Goal: Task Accomplishment & Management: Complete application form

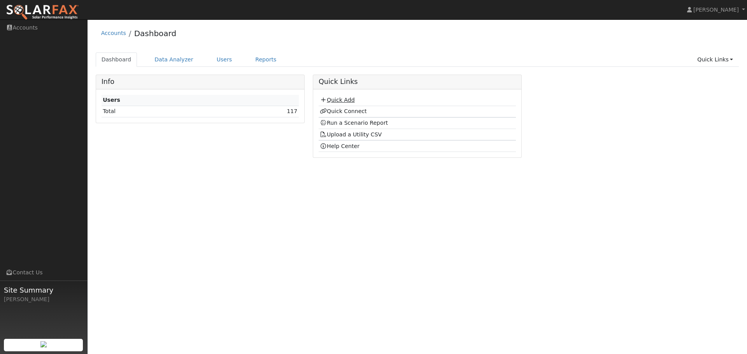
click at [339, 102] on link "Quick Add" at bounding box center [337, 100] width 35 height 6
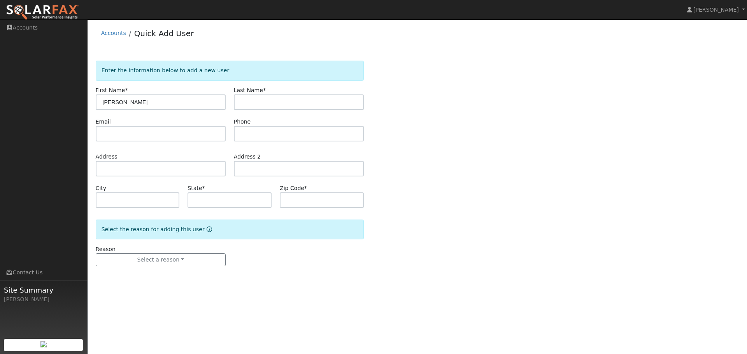
type input "Julie"
type input "Fifield"
click at [178, 136] on input "text" at bounding box center [161, 134] width 130 height 16
paste input "julielfifield@gmail.com"
type input "julielfifield@gmail.com"
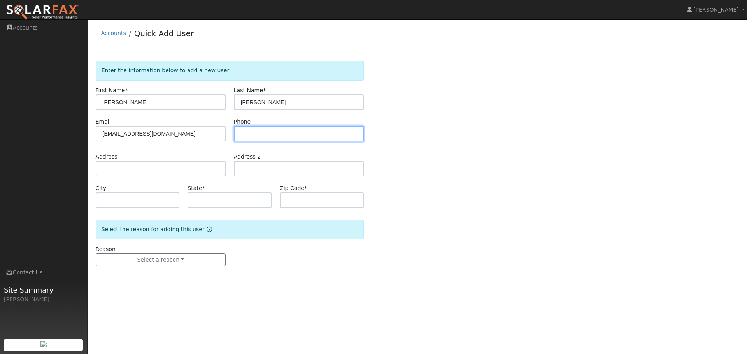
click at [259, 132] on input "text" at bounding box center [299, 134] width 130 height 16
click at [248, 136] on input "text" at bounding box center [299, 134] width 130 height 16
paste input "(707) 738-4577"
type input "(707) 738-4577"
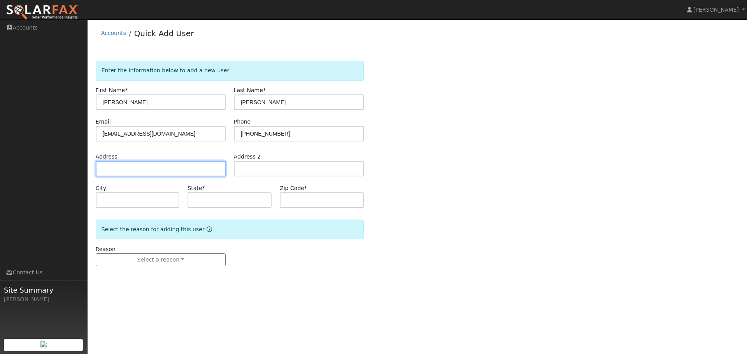
click at [130, 163] on input "text" at bounding box center [161, 169] width 130 height 16
paste input "julielfifield@gmail.com"
click at [125, 171] on input "julielfifield@gmail.com" at bounding box center [161, 169] width 130 height 16
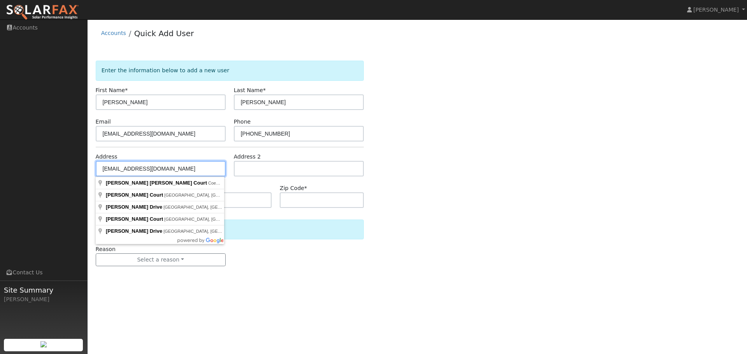
click at [125, 171] on input "julielfifield@gmail.com" at bounding box center [161, 169] width 130 height 16
paste input "3522 Idlewild ave, Napa 94558"
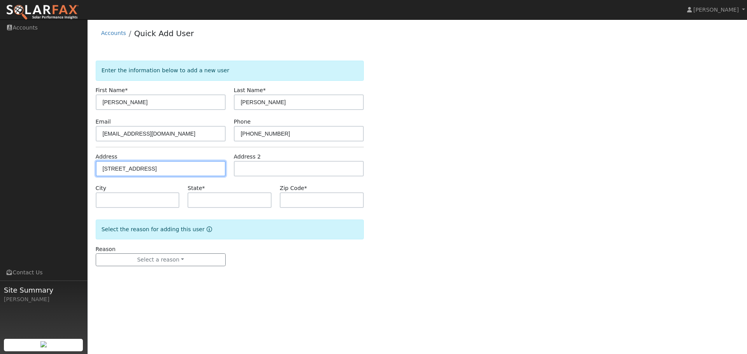
type input "3522 Idlewild Avenue"
type input "Napa"
type input "CA"
type input "94558"
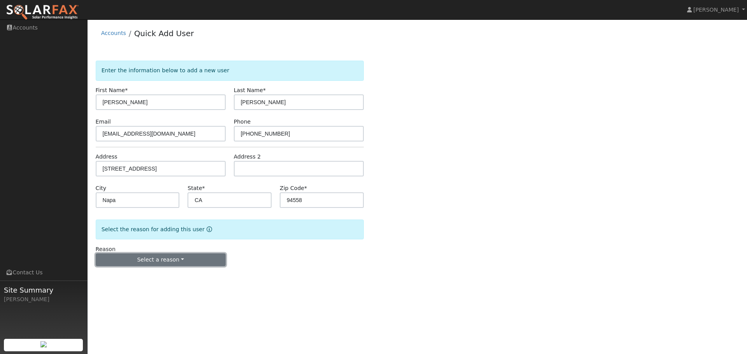
click at [171, 263] on button "Select a reason" at bounding box center [161, 260] width 130 height 13
click at [164, 289] on link "New customer adding solar" at bounding box center [139, 287] width 86 height 11
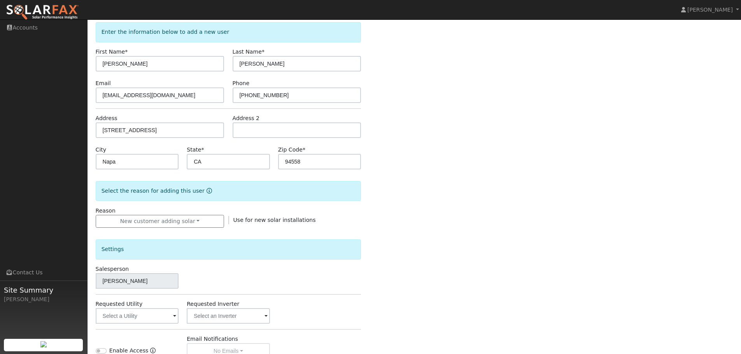
scroll to position [148, 0]
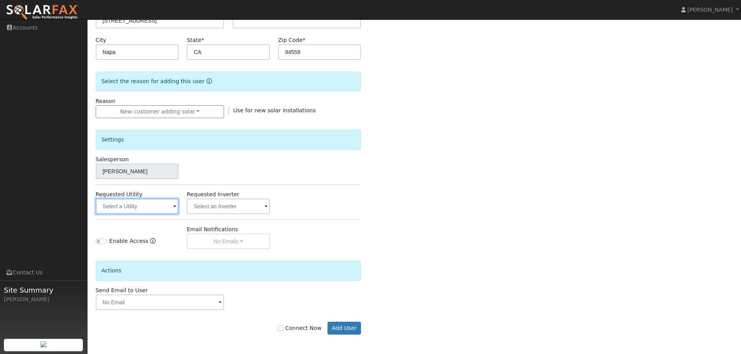
click at [144, 207] on input "text" at bounding box center [137, 207] width 83 height 16
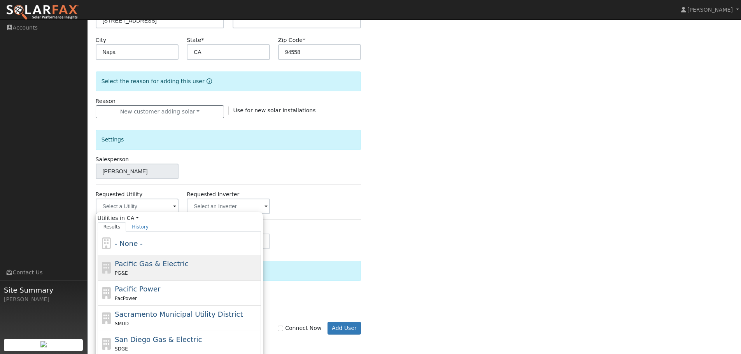
click at [148, 268] on span "Pacific Gas & Electric" at bounding box center [151, 264] width 73 height 8
type input "Pacific Gas & Electric"
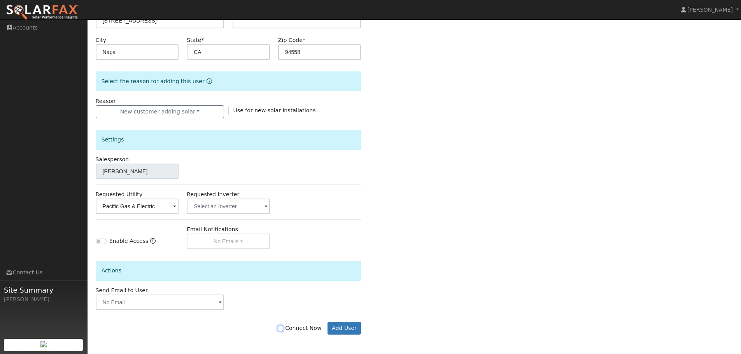
click at [283, 327] on input "Connect Now" at bounding box center [280, 328] width 5 height 5
checkbox input "true"
click at [348, 331] on button "Add User" at bounding box center [344, 328] width 34 height 13
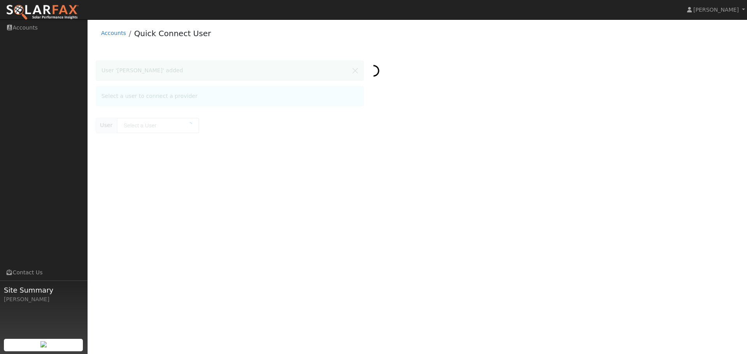
type input "[PERSON_NAME]"
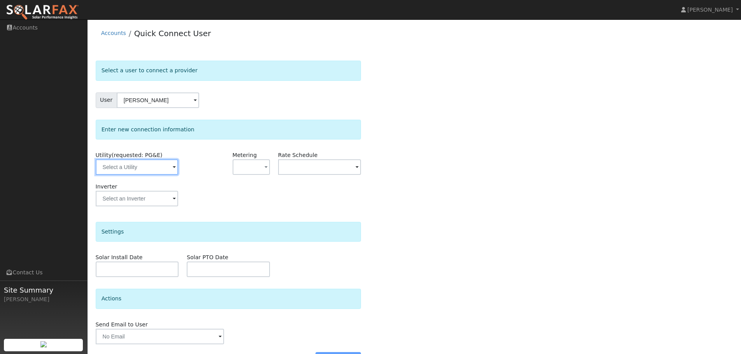
click at [154, 166] on input "text" at bounding box center [137, 167] width 82 height 16
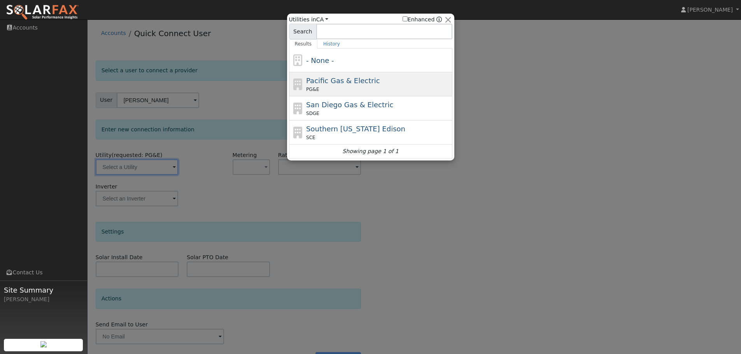
click at [311, 87] on span "PG&E" at bounding box center [312, 89] width 13 height 7
type input "PG&E"
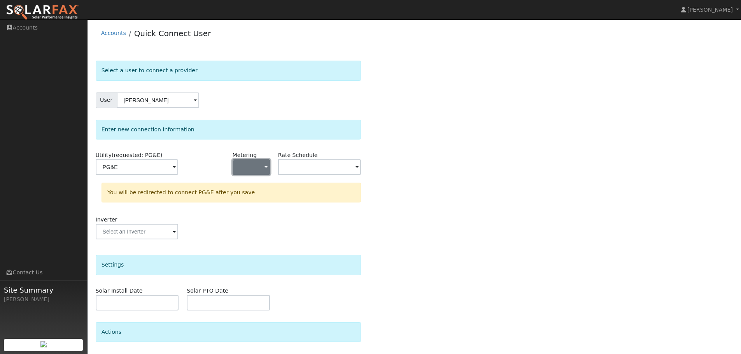
click at [258, 163] on button "button" at bounding box center [251, 167] width 37 height 16
click at [256, 194] on link "NEM" at bounding box center [260, 195] width 54 height 11
click at [178, 175] on input "text" at bounding box center [137, 167] width 82 height 16
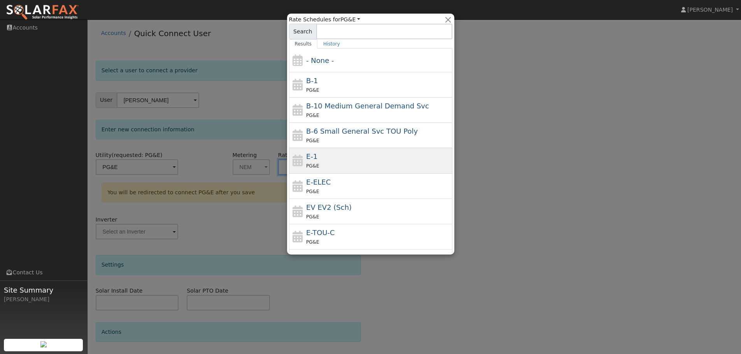
click at [355, 156] on div "E-1 PG&E" at bounding box center [378, 160] width 144 height 19
type input "E-1"
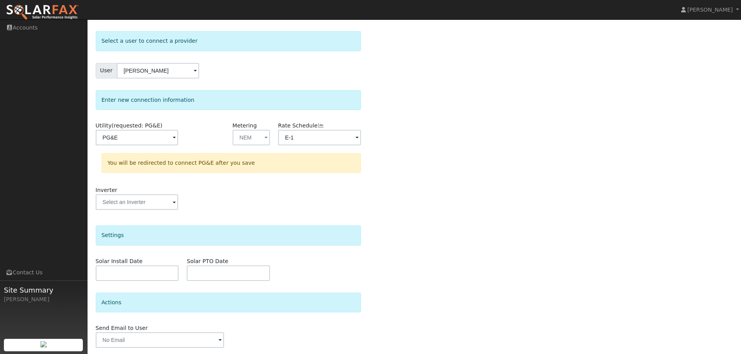
scroll to position [56, 0]
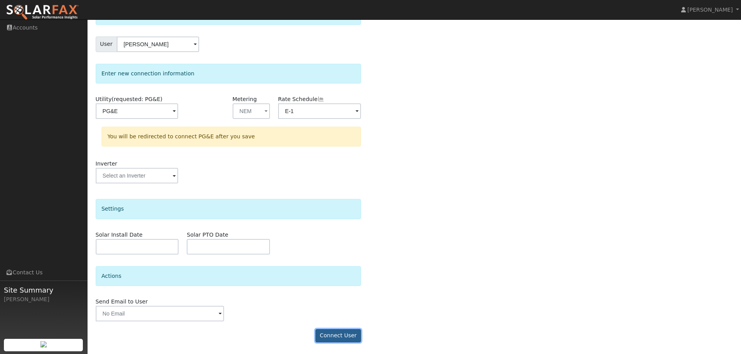
click at [352, 332] on button "Connect User" at bounding box center [338, 335] width 46 height 13
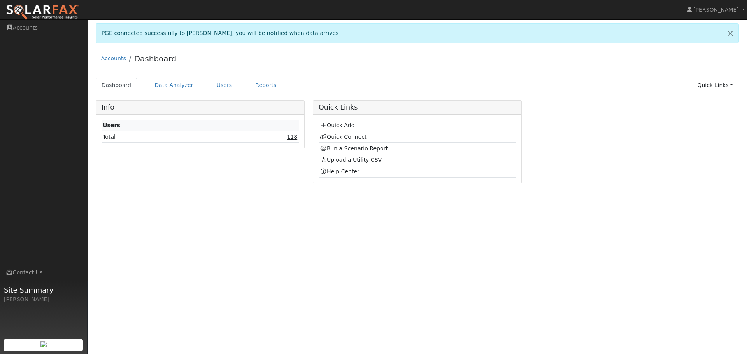
click at [293, 139] on link "118" at bounding box center [292, 137] width 10 height 6
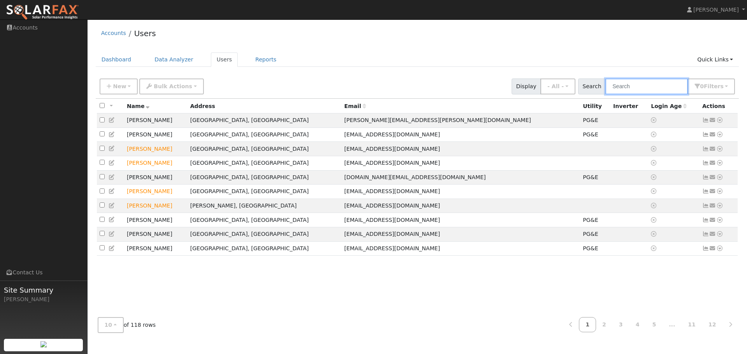
click at [632, 88] on input "text" at bounding box center [646, 87] width 82 height 16
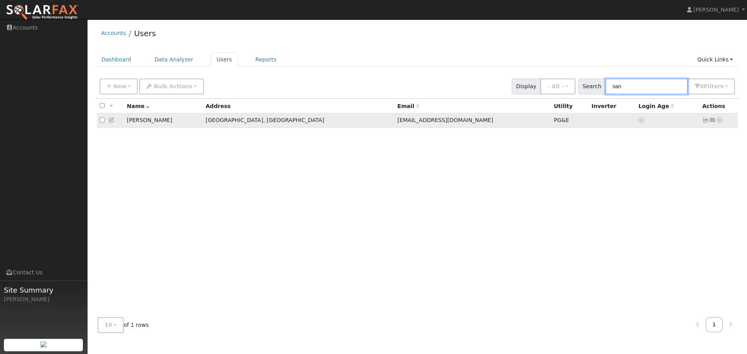
type input "san"
click at [720, 122] on icon at bounding box center [719, 119] width 7 height 5
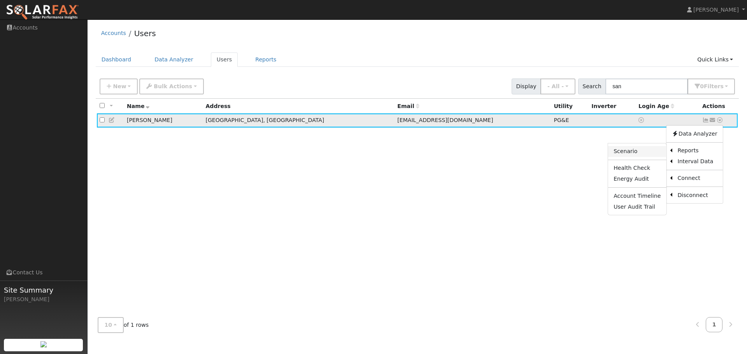
click at [646, 152] on link "Scenario" at bounding box center [637, 151] width 58 height 11
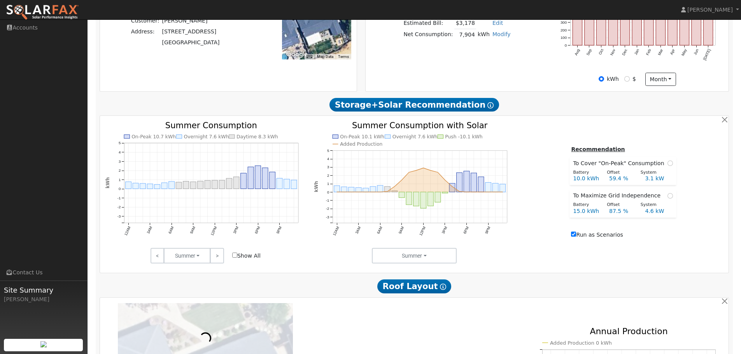
scroll to position [233, 0]
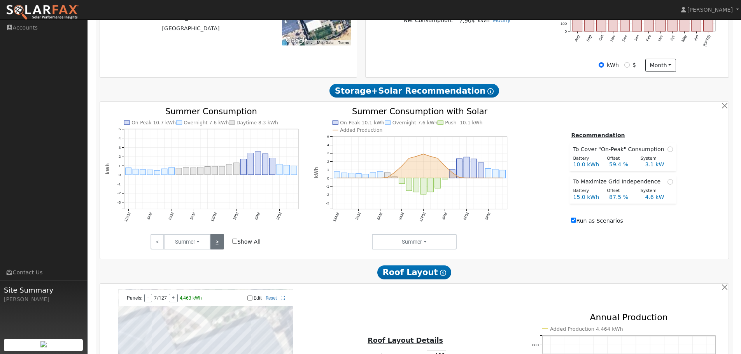
click at [218, 247] on link ">" at bounding box center [217, 242] width 14 height 16
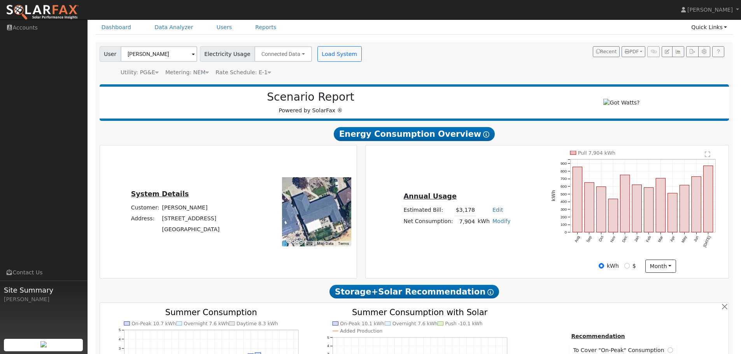
scroll to position [0, 0]
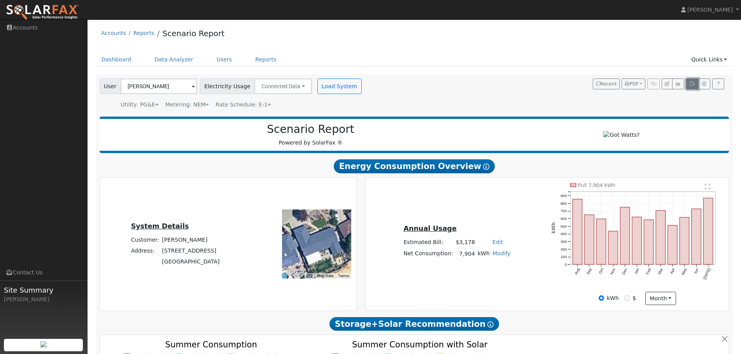
click at [691, 85] on icon "button" at bounding box center [692, 84] width 6 height 5
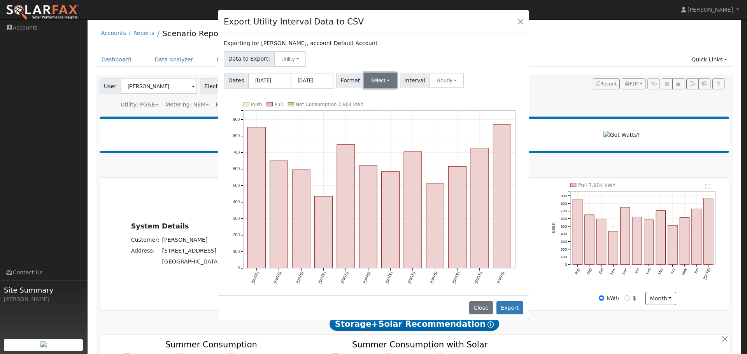
click at [387, 79] on button "Select" at bounding box center [380, 81] width 33 height 16
click at [395, 169] on link "OpenSolar" at bounding box center [390, 169] width 56 height 11
click at [511, 307] on button "Export" at bounding box center [509, 307] width 27 height 13
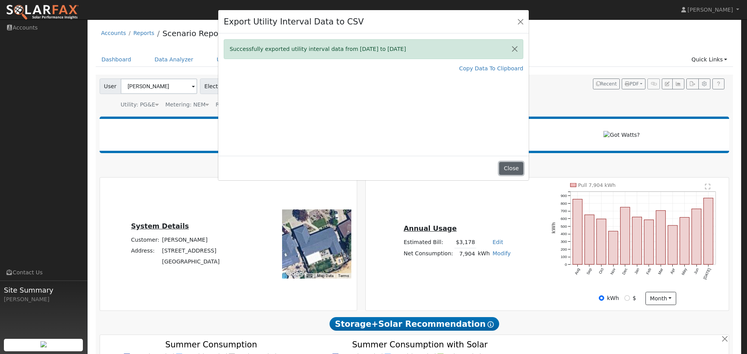
click at [515, 170] on button "Close" at bounding box center [511, 168] width 24 height 13
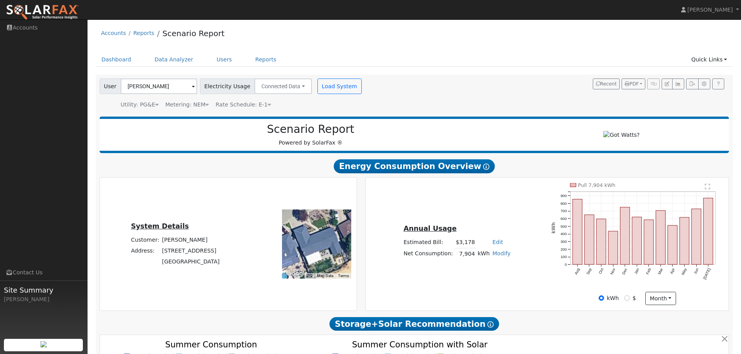
click at [498, 256] on link "Modify" at bounding box center [501, 253] width 18 height 6
click at [488, 272] on link "Add Consumption" at bounding box center [471, 266] width 65 height 11
type input "7904"
click at [512, 206] on div "Annual Usage Estimated Bill: $3,178 Edit Estimated Bill $ Annual Net Consumptio…" at bounding box center [547, 244] width 360 height 122
click at [496, 257] on link "Modify" at bounding box center [501, 253] width 18 height 6
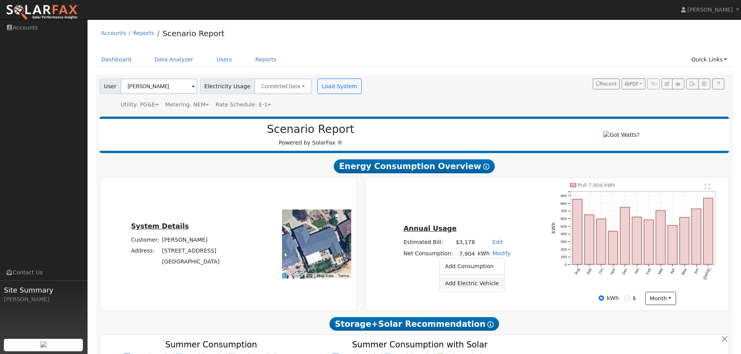
click at [492, 289] on link "Add Electric Vehicle" at bounding box center [471, 283] width 65 height 11
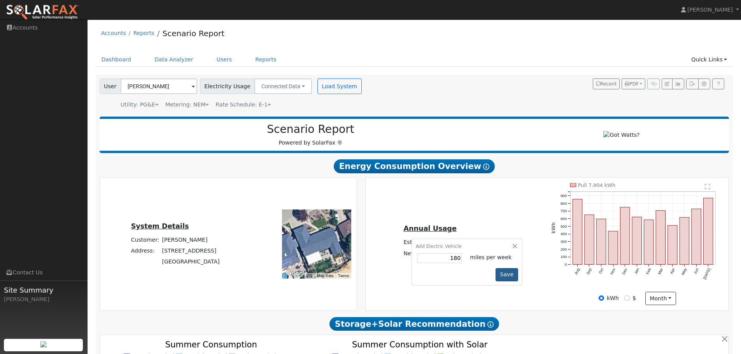
type input "180"
click at [498, 280] on button "Save" at bounding box center [506, 274] width 23 height 13
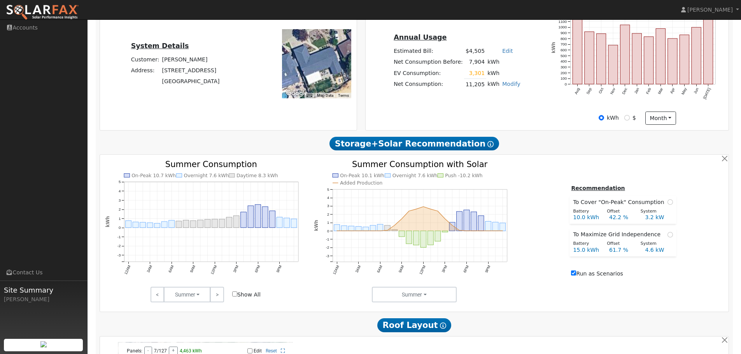
scroll to position [194, 0]
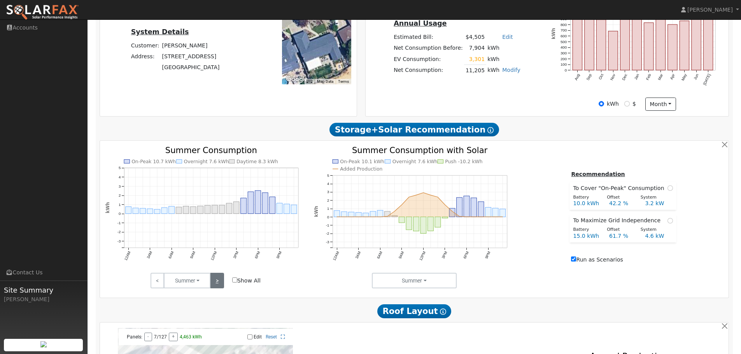
click at [219, 283] on link ">" at bounding box center [217, 281] width 14 height 16
click at [220, 283] on link ">" at bounding box center [217, 281] width 14 height 16
click at [223, 282] on link ">" at bounding box center [217, 281] width 14 height 16
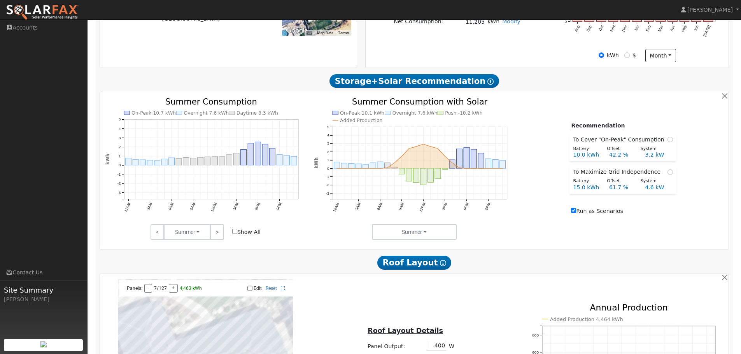
scroll to position [448, 0]
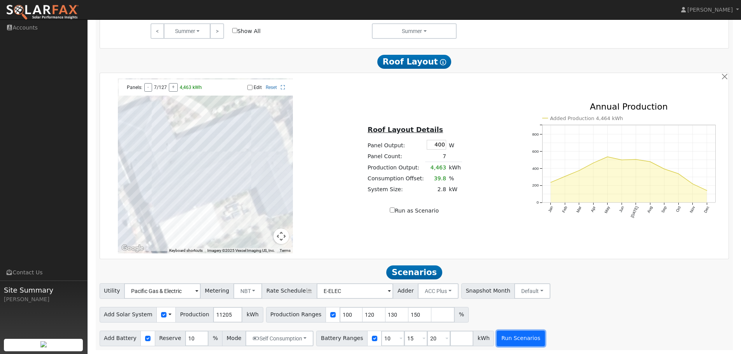
click at [503, 343] on button "Run Scenarios" at bounding box center [521, 339] width 48 height 16
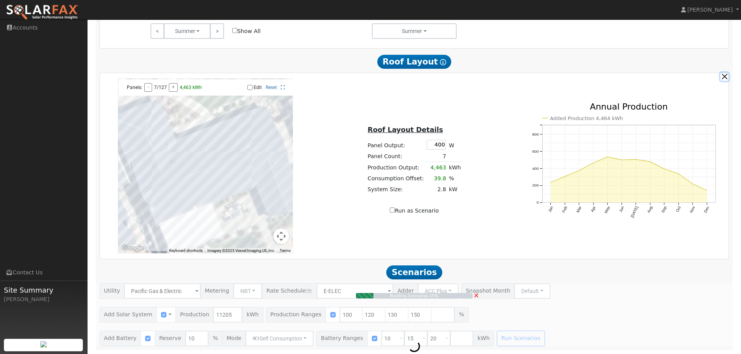
click at [725, 77] on button "button" at bounding box center [724, 77] width 8 height 8
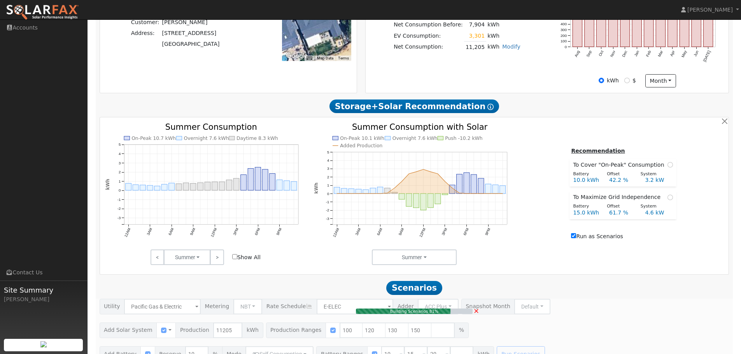
scroll to position [237, 0]
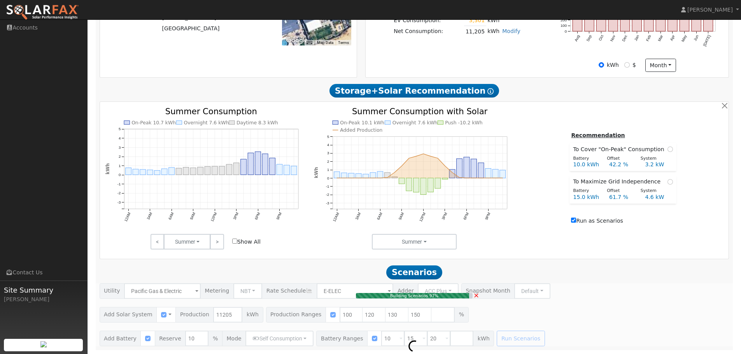
type input "3.2"
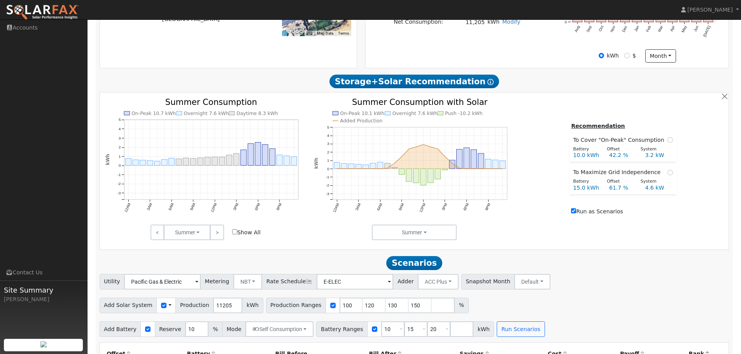
scroll to position [206, 0]
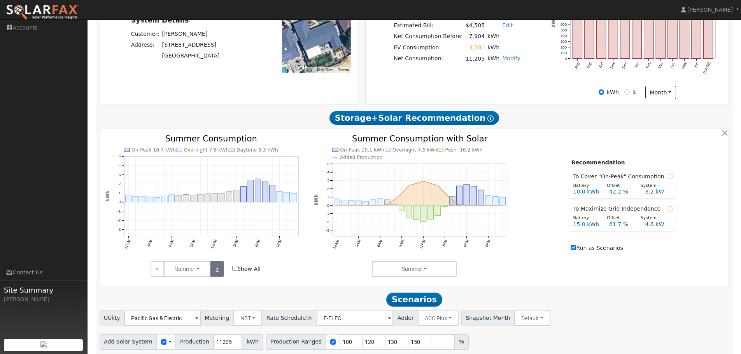
click at [215, 275] on link ">" at bounding box center [217, 269] width 14 height 16
click at [214, 275] on link ">" at bounding box center [217, 269] width 14 height 16
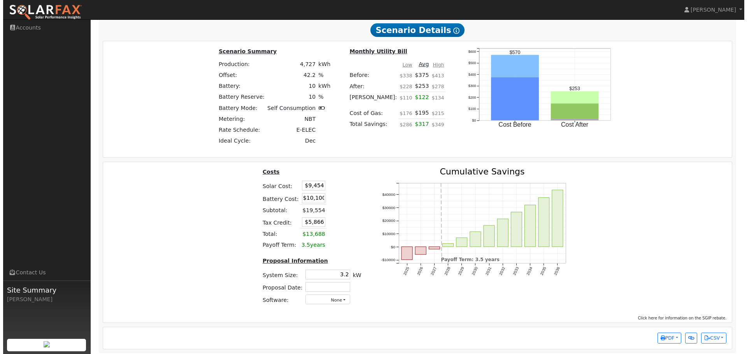
scroll to position [934, 0]
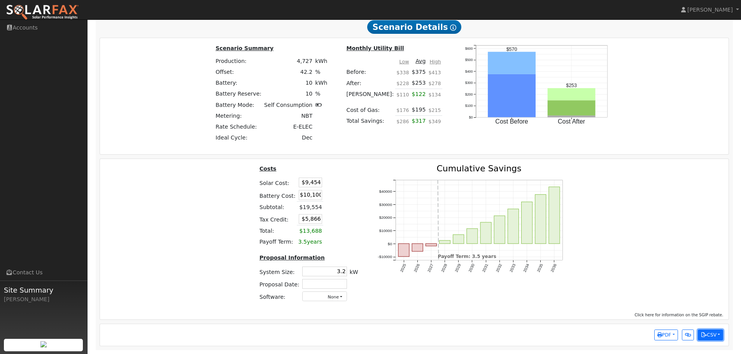
click at [711, 334] on button "CSV" at bounding box center [710, 335] width 25 height 11
click at [693, 309] on link "Scenario Interval Data (Before)" at bounding box center [674, 309] width 96 height 11
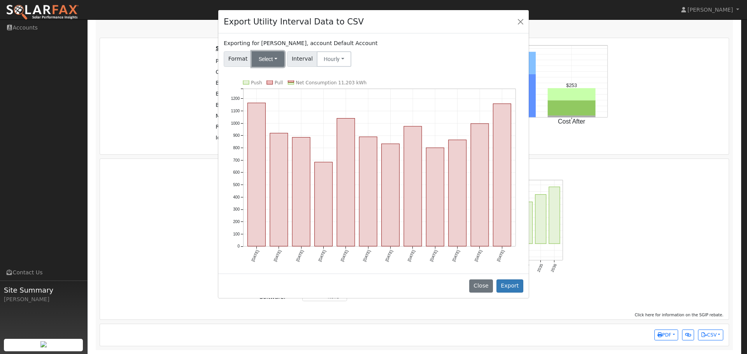
click at [262, 55] on button "Select" at bounding box center [268, 59] width 33 height 16
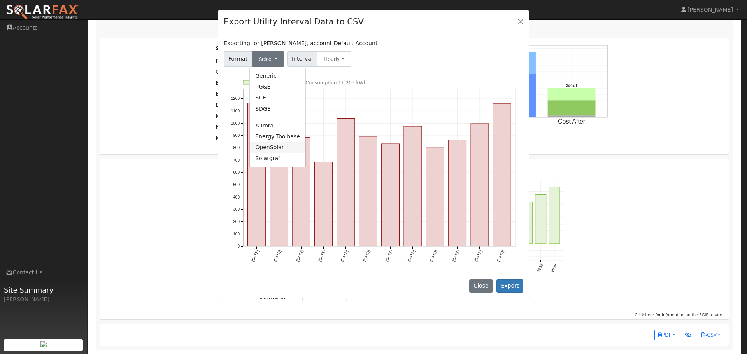
click at [264, 150] on link "OpenSolar" at bounding box center [278, 147] width 56 height 11
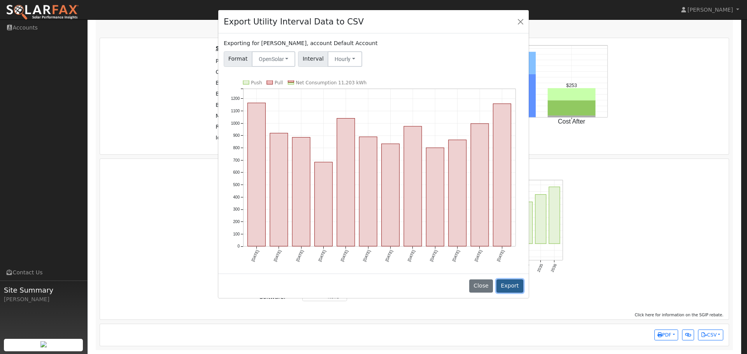
click at [513, 288] on button "Export" at bounding box center [509, 286] width 27 height 13
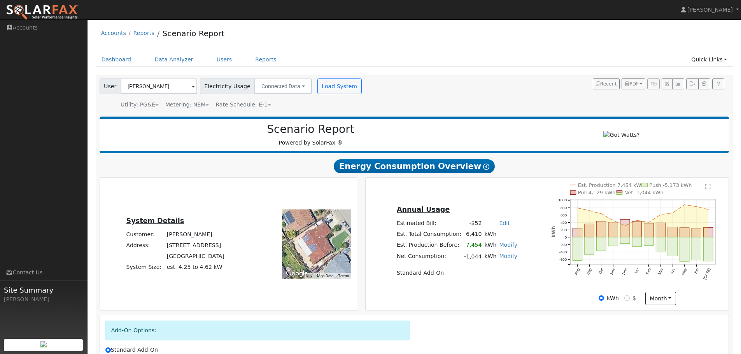
scroll to position [311, 0]
